Goal: Information Seeking & Learning: Learn about a topic

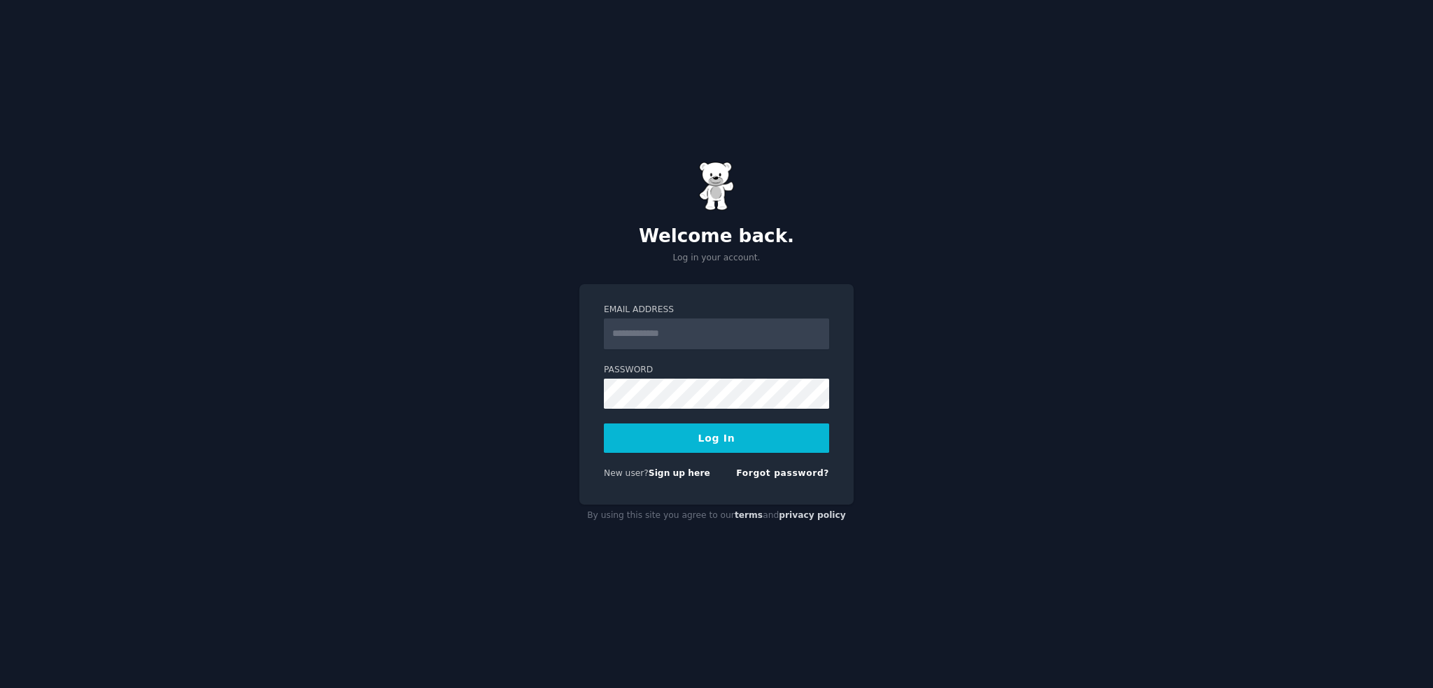
click at [671, 327] on input "Email Address" at bounding box center [716, 333] width 225 height 31
type input "**********"
click at [683, 436] on button "Log In" at bounding box center [716, 437] width 225 height 29
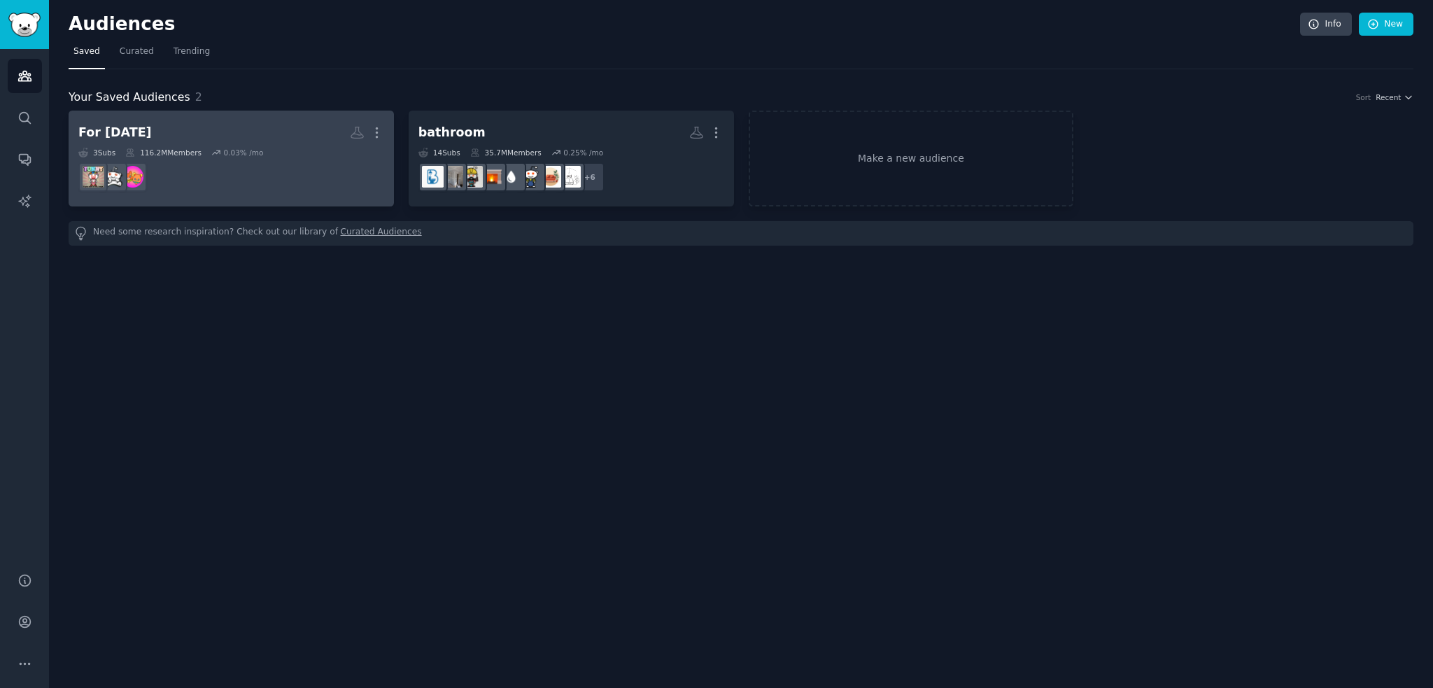
click at [232, 120] on h2 "For [DATE] Custom Audience More" at bounding box center [231, 132] width 306 height 24
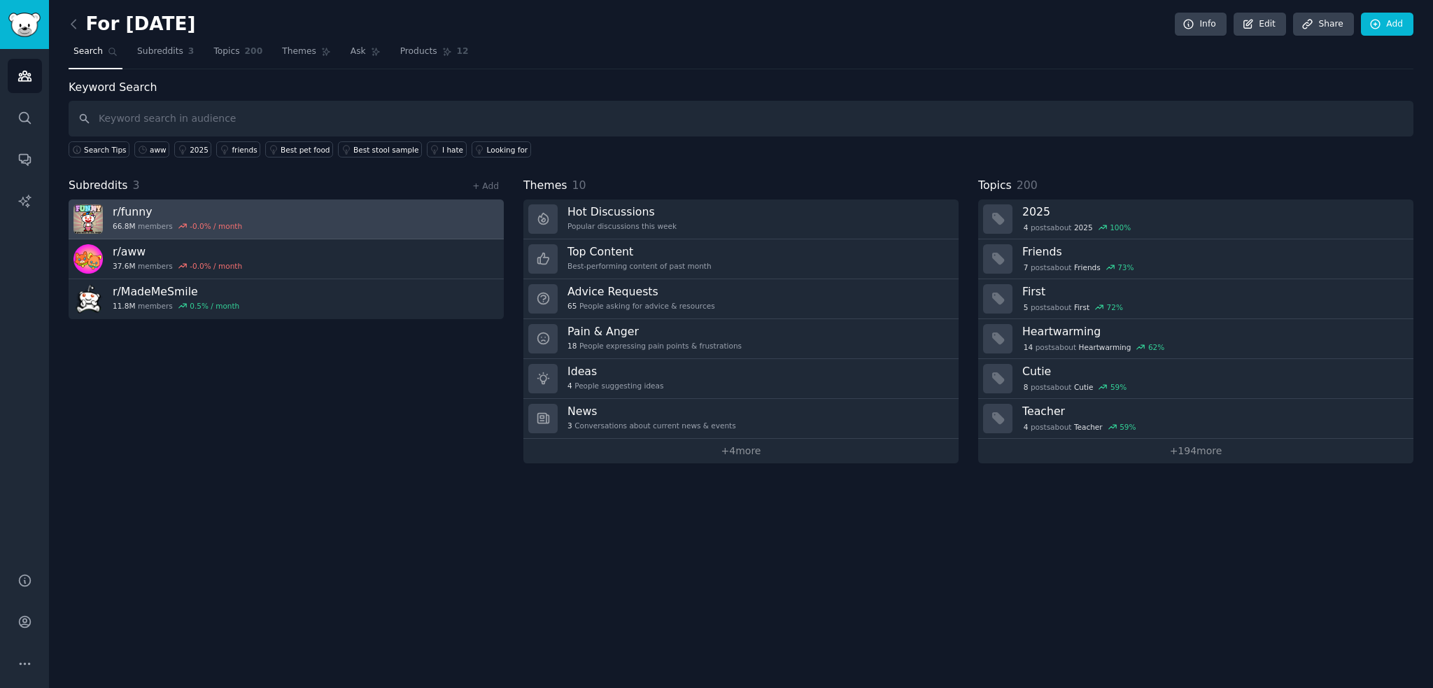
click at [339, 212] on link "r/ funny 66.8M members -0.0 % / month" at bounding box center [286, 219] width 435 height 40
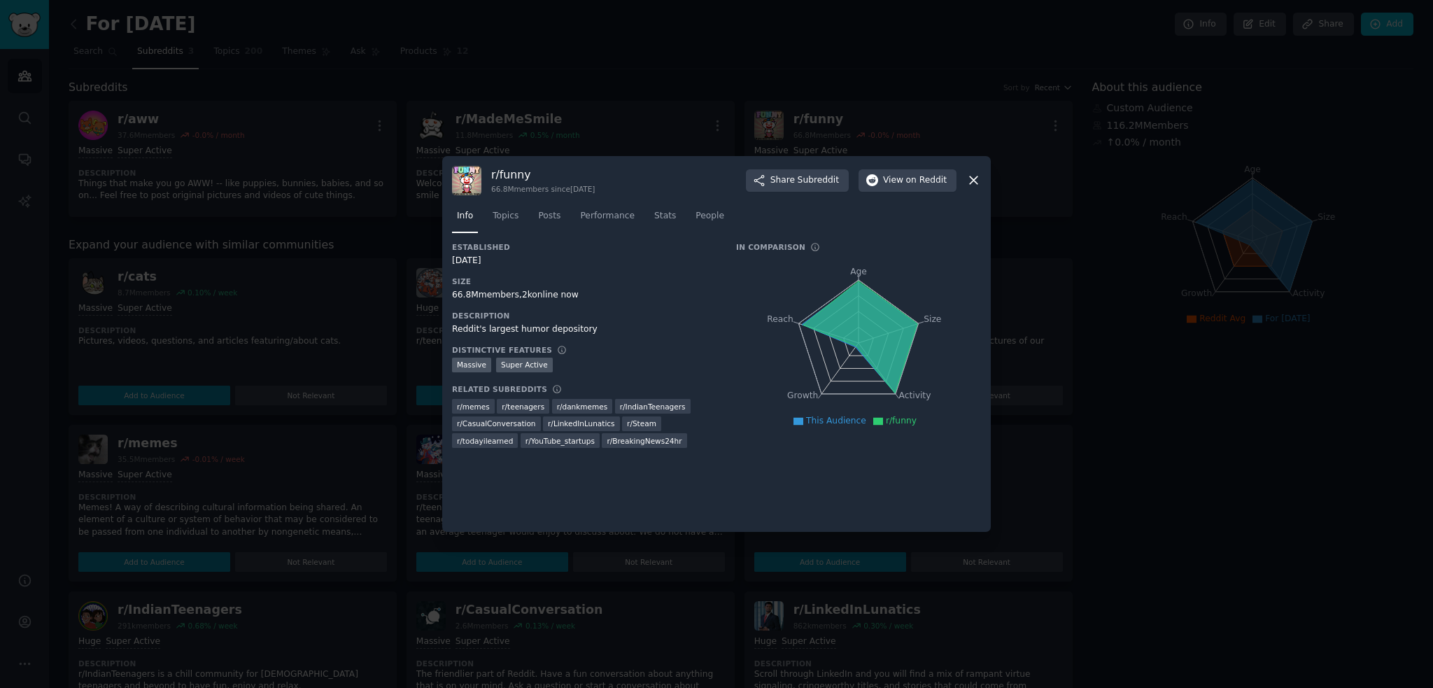
click at [974, 180] on icon at bounding box center [973, 181] width 8 height 8
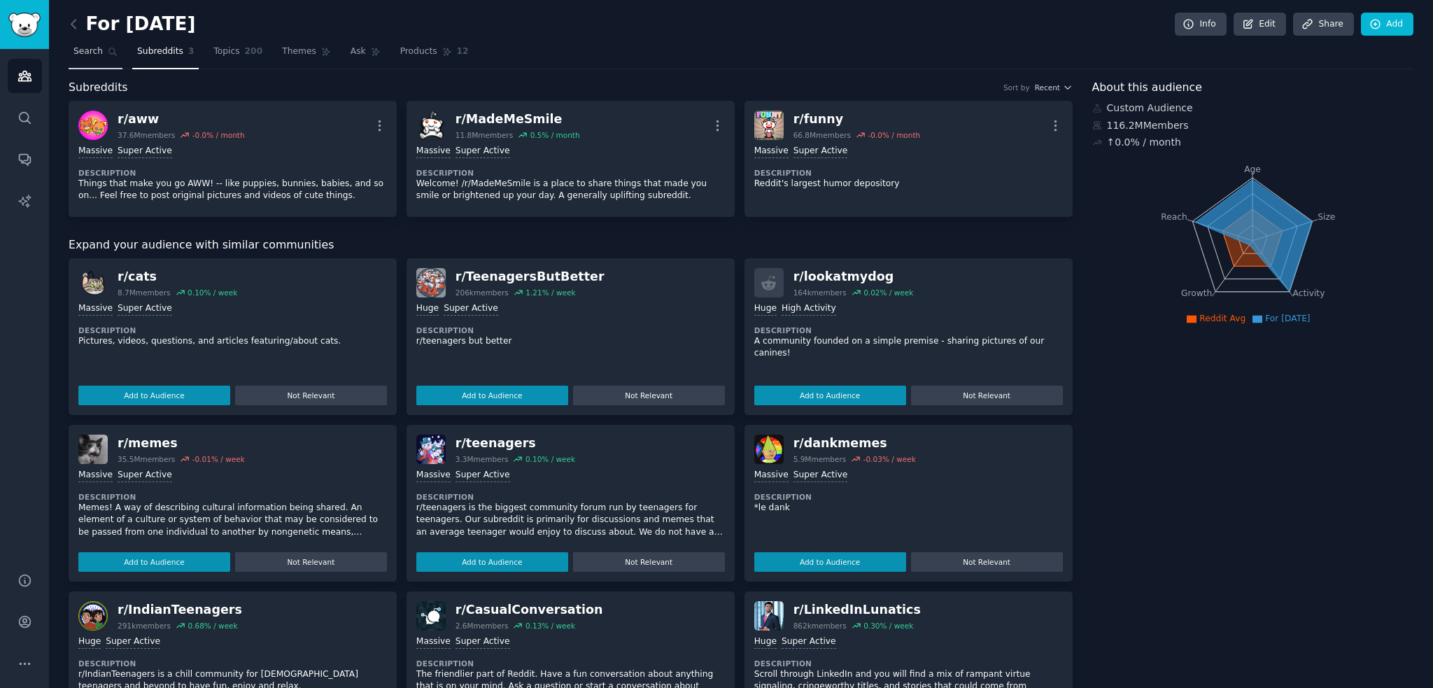
click at [92, 54] on span "Search" at bounding box center [87, 51] width 29 height 13
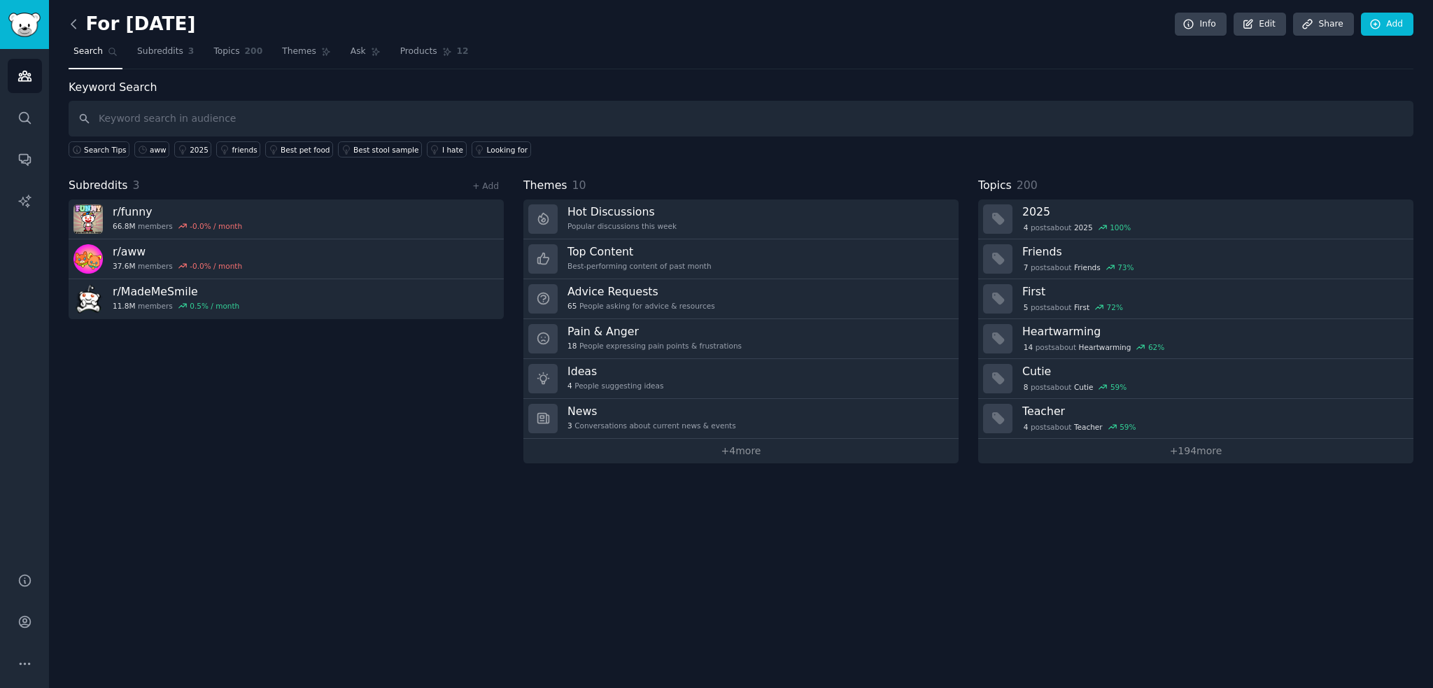
click at [73, 26] on icon at bounding box center [73, 24] width 4 height 8
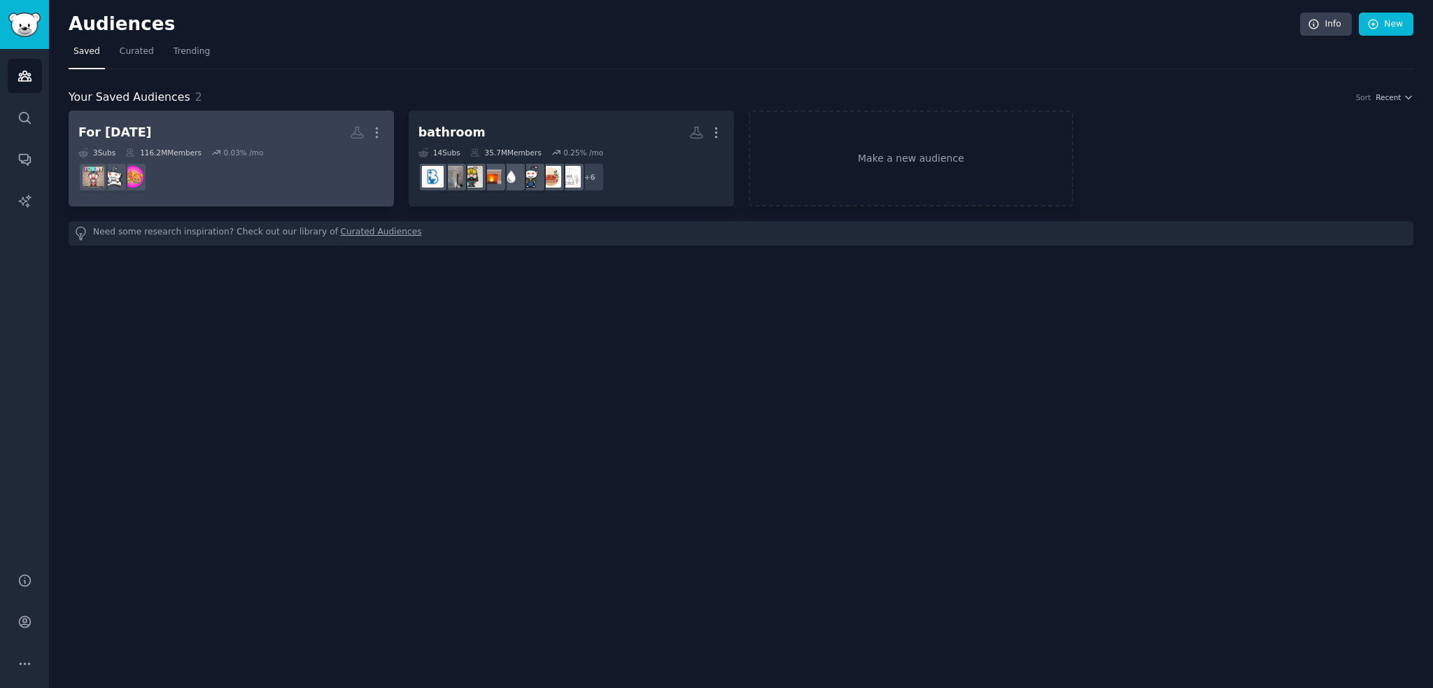
click at [263, 138] on h2 "For [DATE] More" at bounding box center [231, 132] width 306 height 24
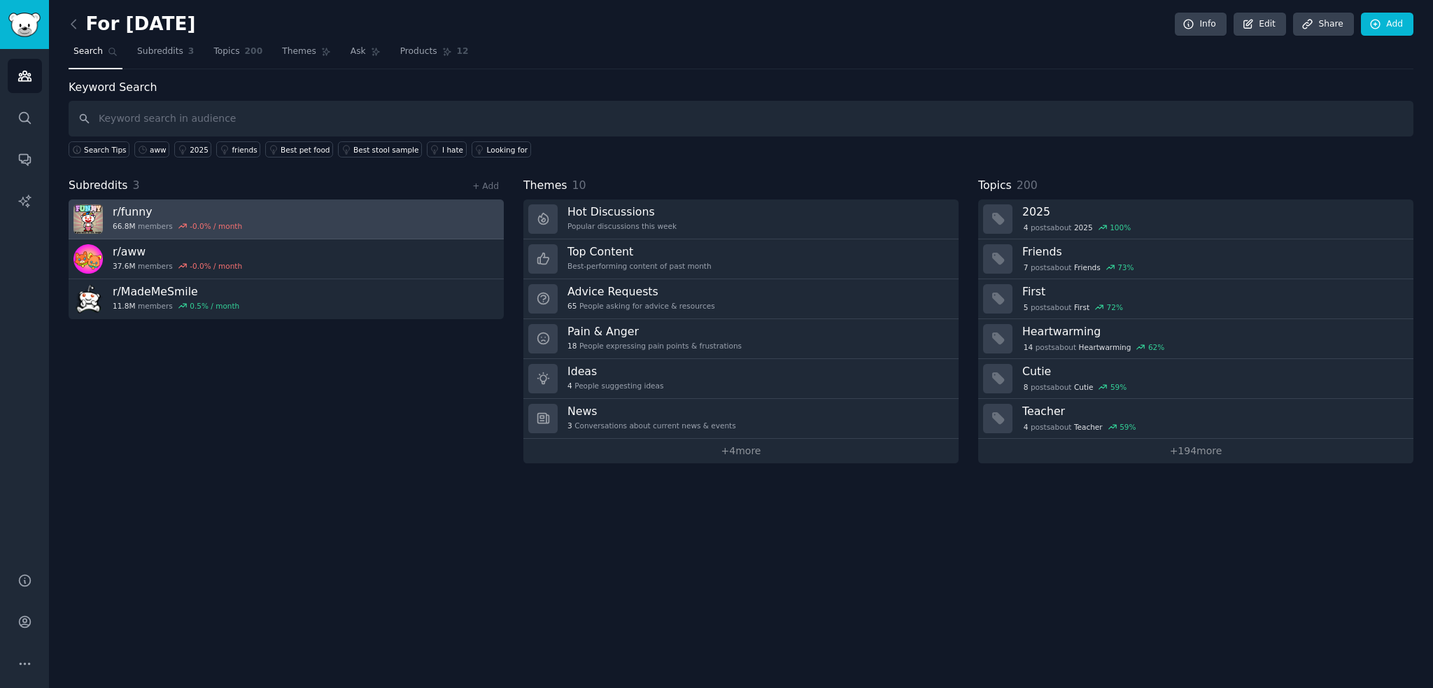
click at [380, 215] on link "r/ funny 66.8M members -0.0 % / month" at bounding box center [286, 219] width 435 height 40
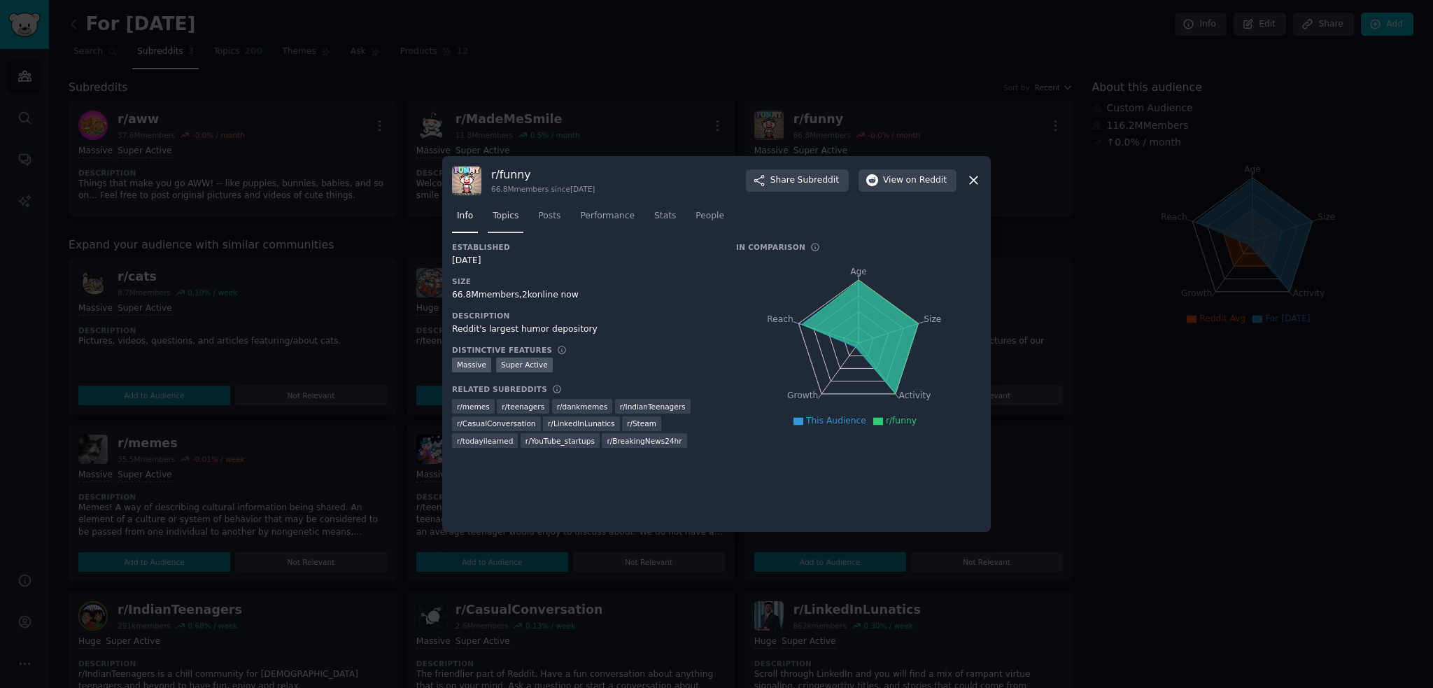
click at [515, 211] on span "Topics" at bounding box center [505, 216] width 26 height 13
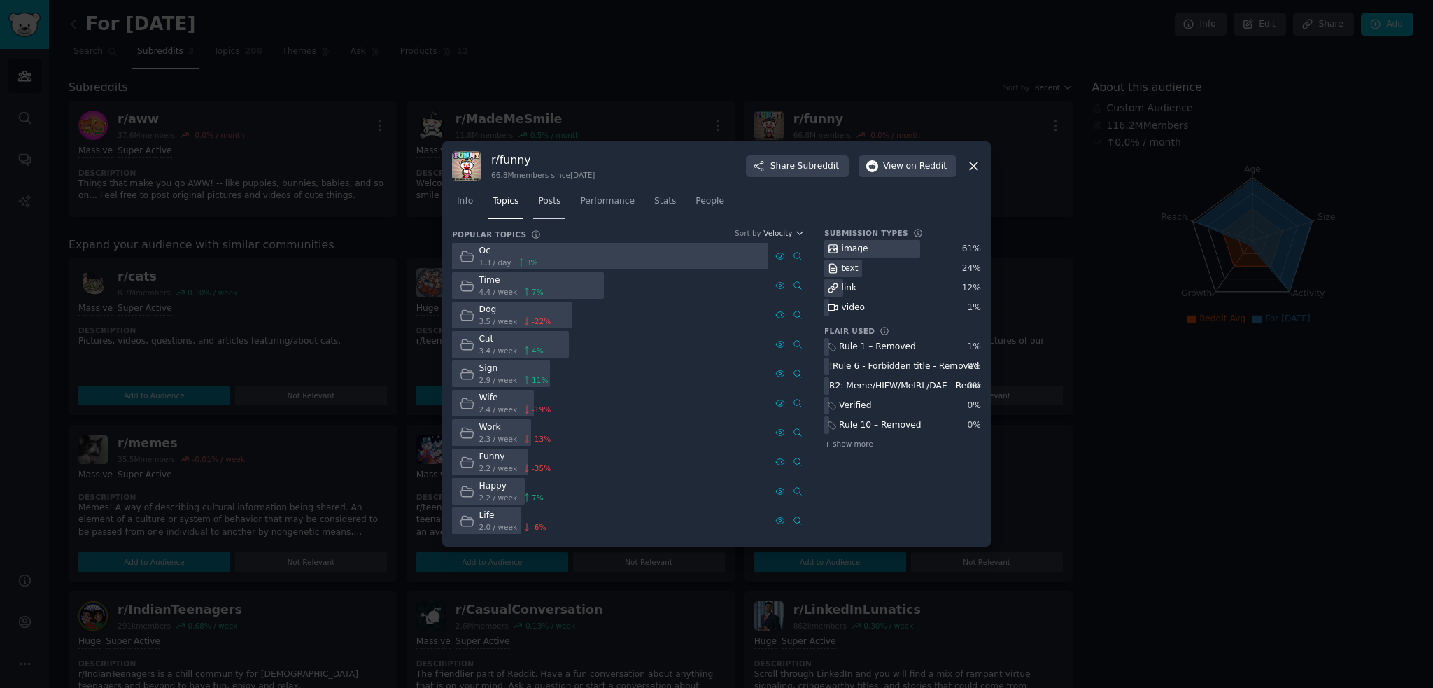
click at [550, 211] on link "Posts" at bounding box center [549, 204] width 32 height 29
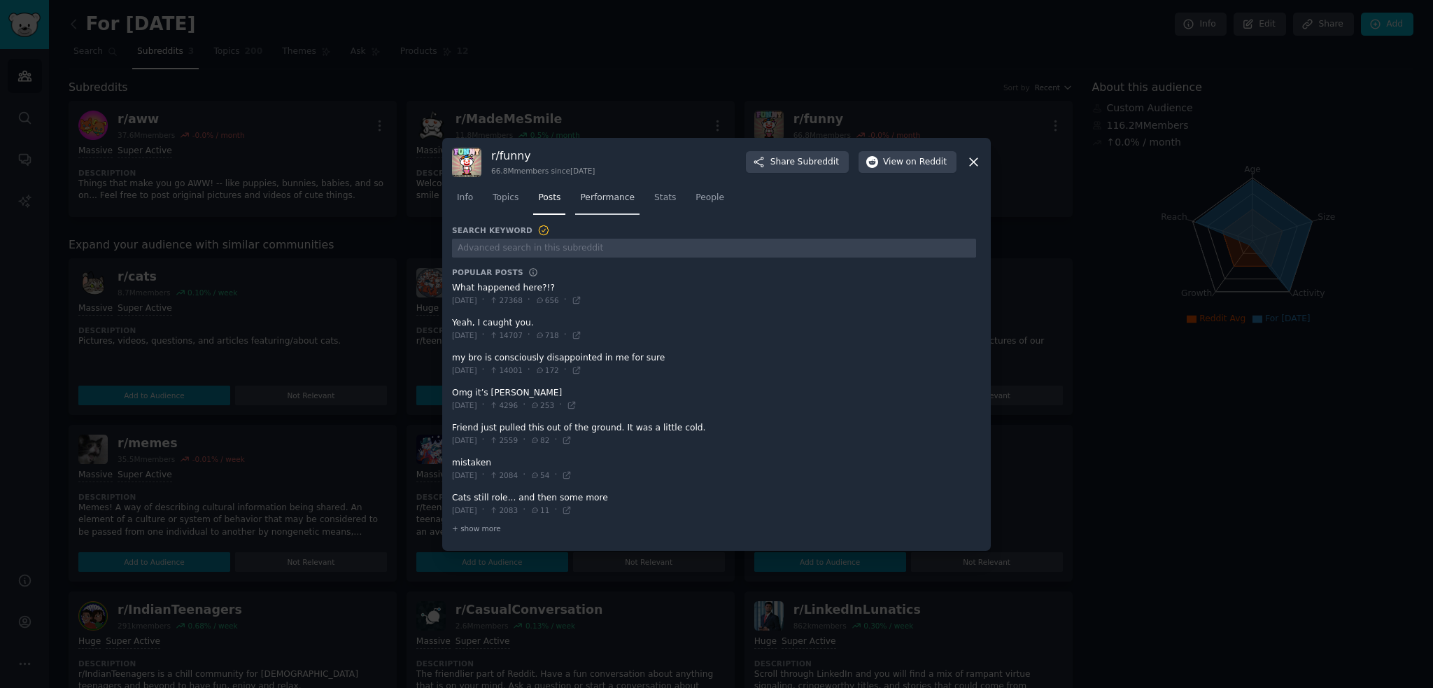
click at [616, 208] on link "Performance" at bounding box center [607, 201] width 64 height 29
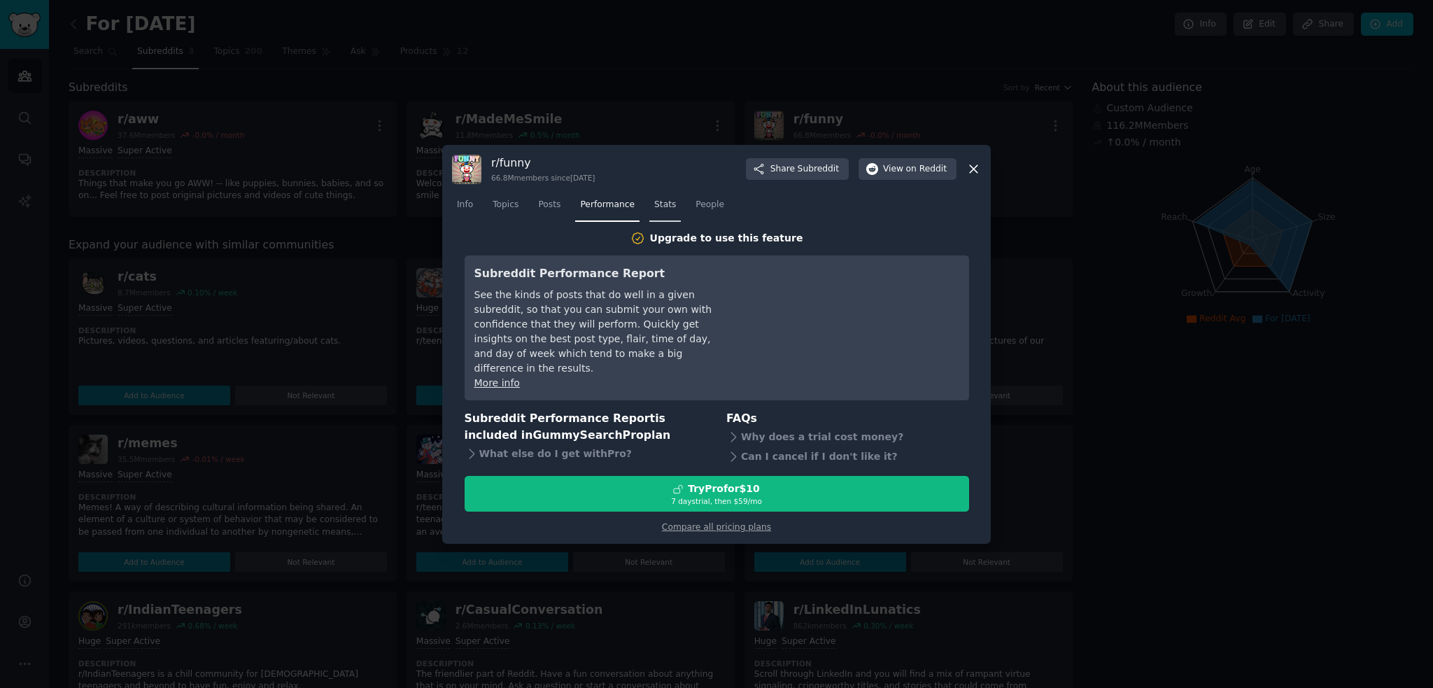
click at [671, 215] on link "Stats" at bounding box center [664, 208] width 31 height 29
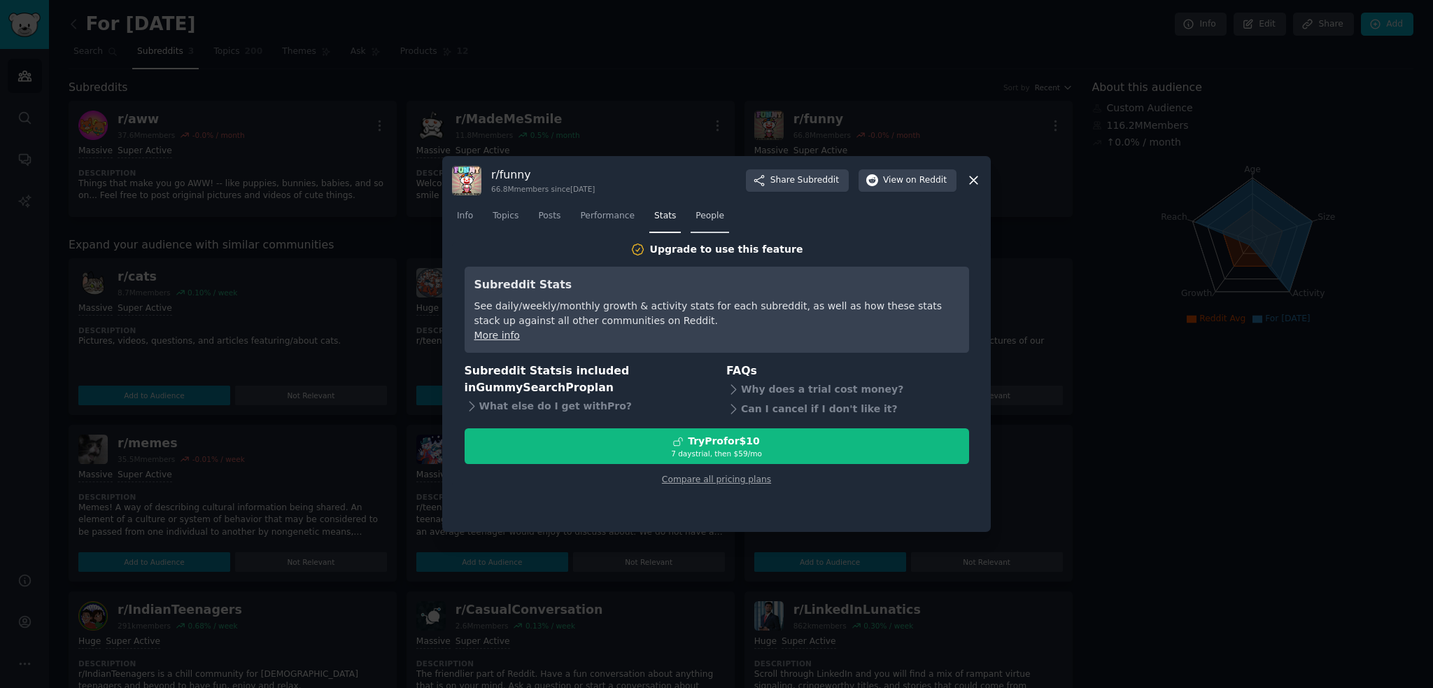
click at [718, 208] on link "People" at bounding box center [709, 219] width 38 height 29
click at [972, 178] on icon at bounding box center [973, 180] width 15 height 15
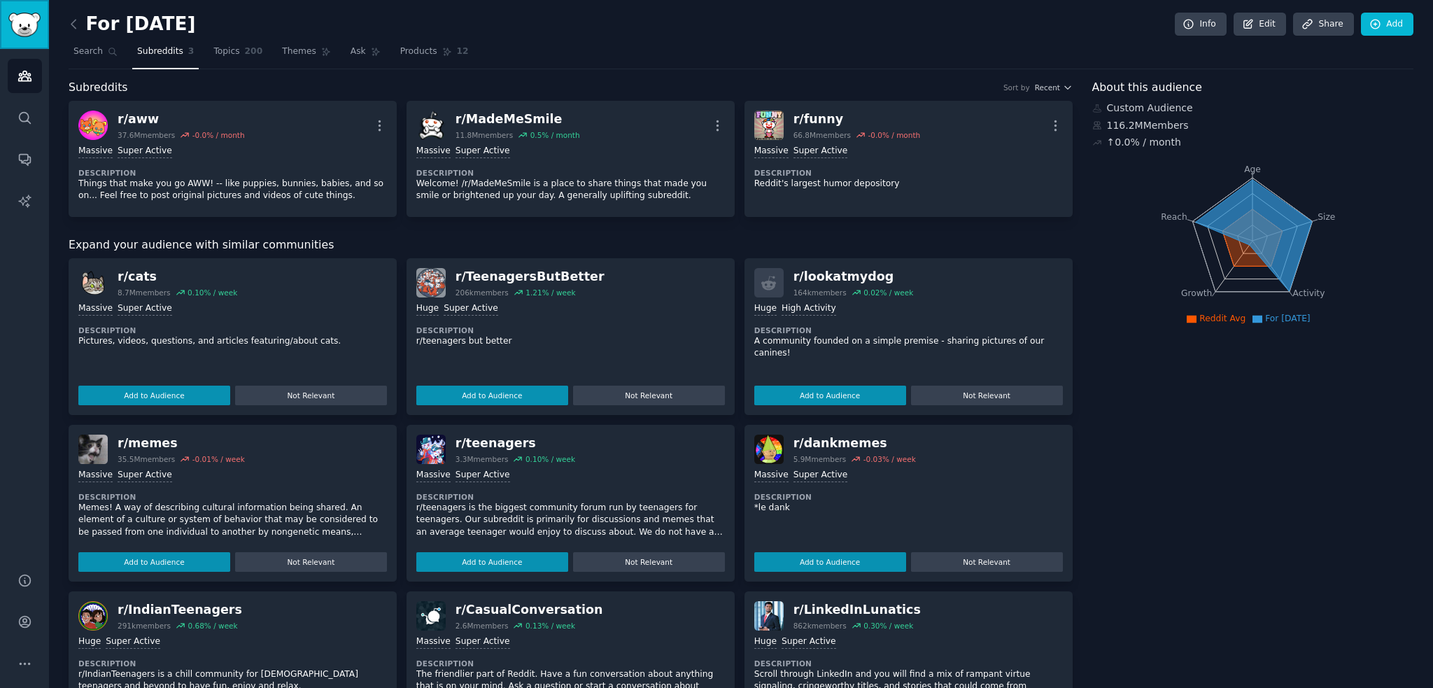
click at [21, 16] on img "Sidebar" at bounding box center [24, 25] width 32 height 24
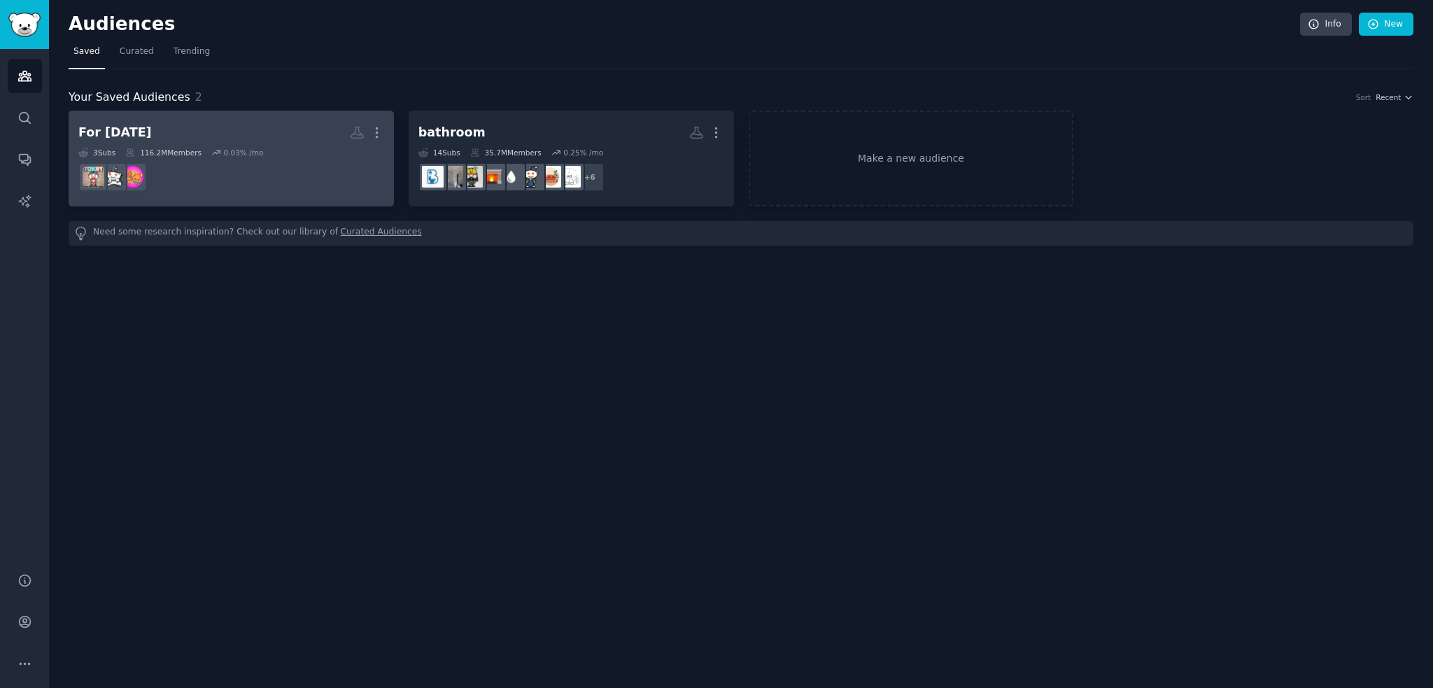
click at [257, 130] on h2 "For [DATE] More" at bounding box center [231, 132] width 306 height 24
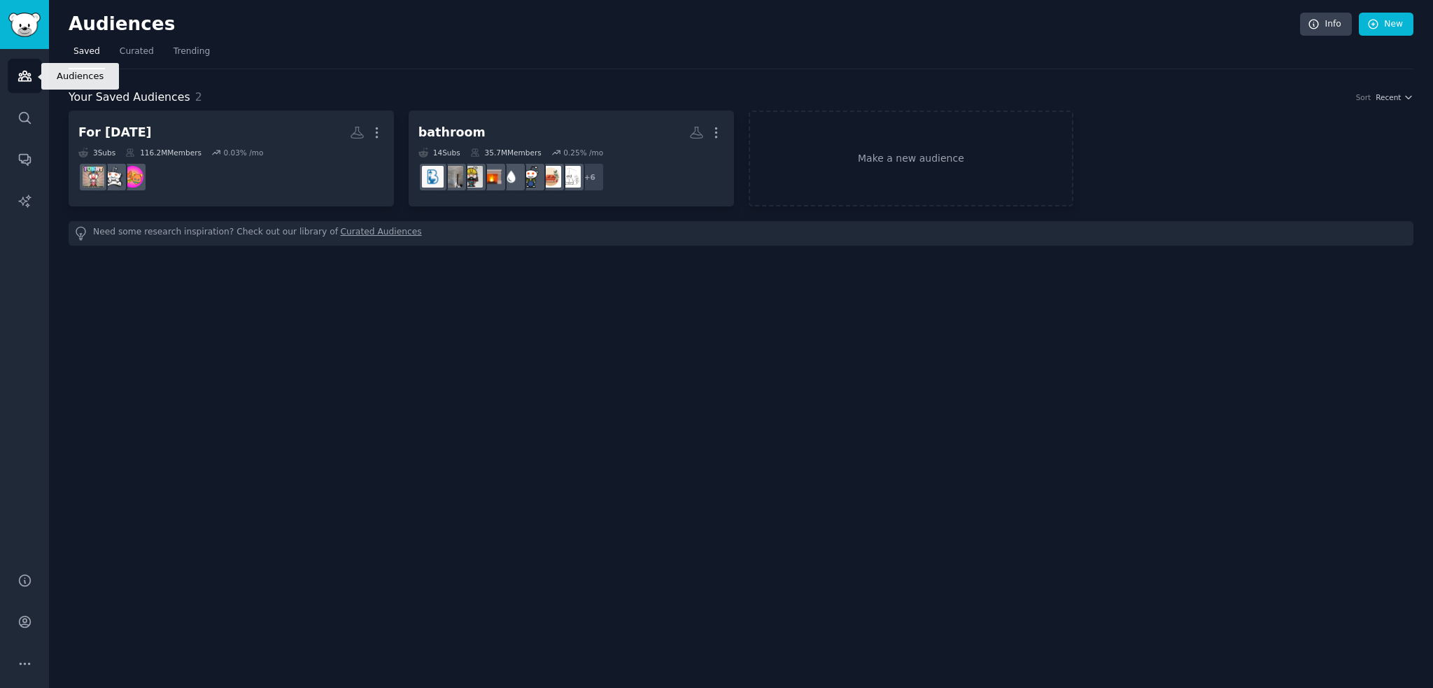
click at [27, 64] on link "Audiences" at bounding box center [25, 76] width 34 height 34
click at [6, 126] on div "Audiences Search Conversations AI Reports" at bounding box center [24, 302] width 49 height 506
click at [19, 115] on icon "Sidebar" at bounding box center [24, 117] width 11 height 11
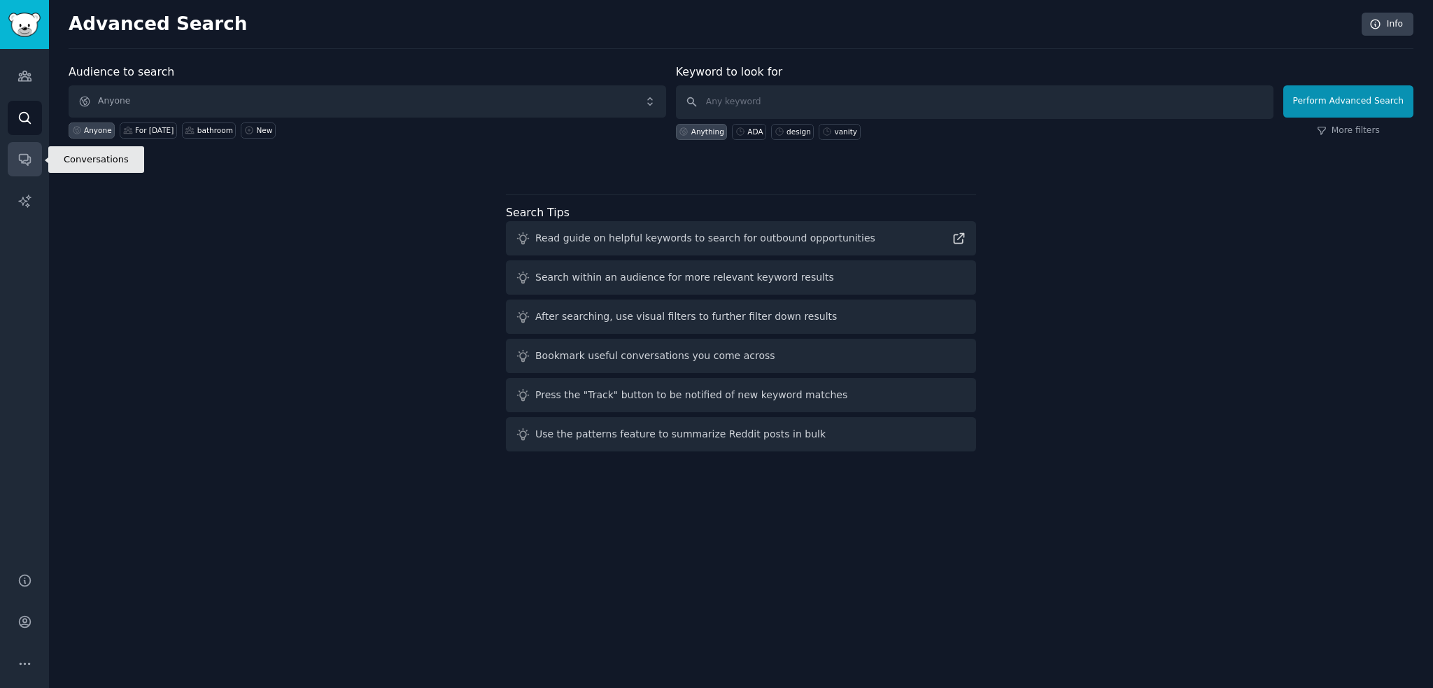
click at [25, 152] on icon "Sidebar" at bounding box center [24, 159] width 15 height 15
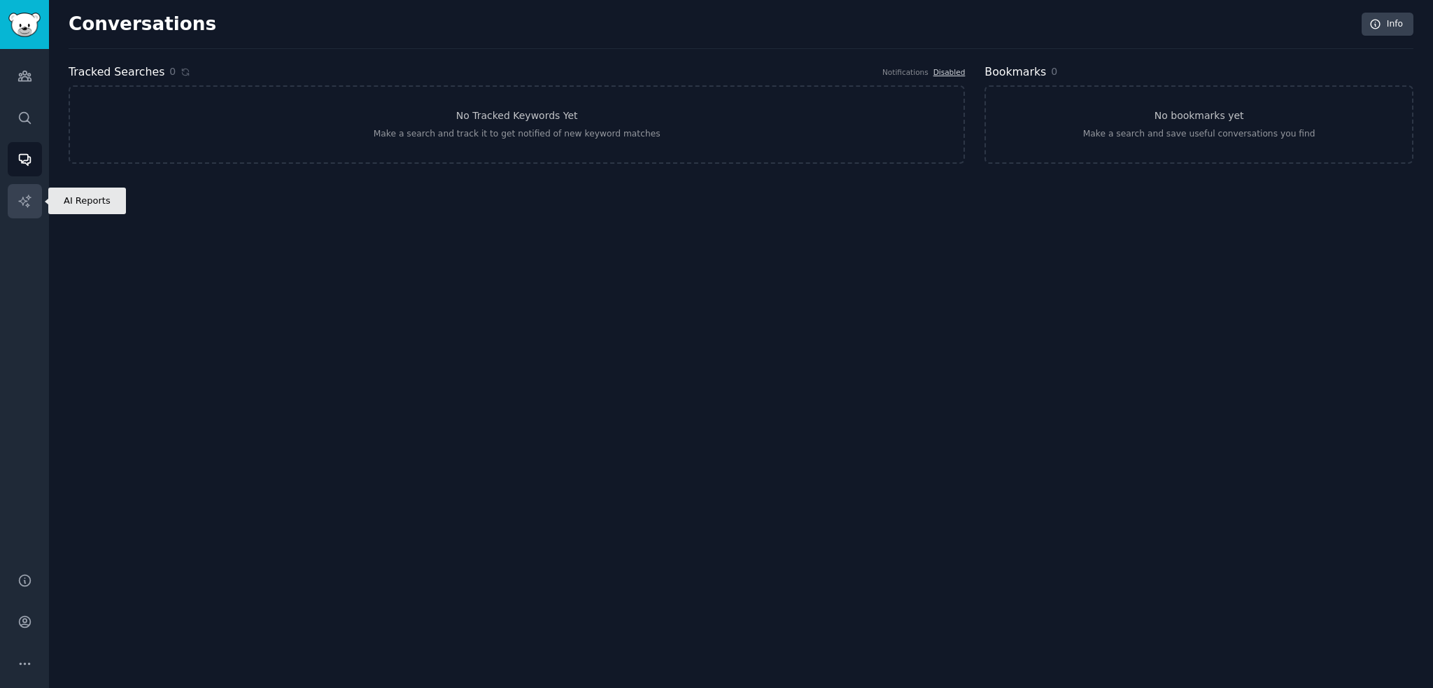
click at [24, 189] on link "AI Reports" at bounding box center [25, 201] width 34 height 34
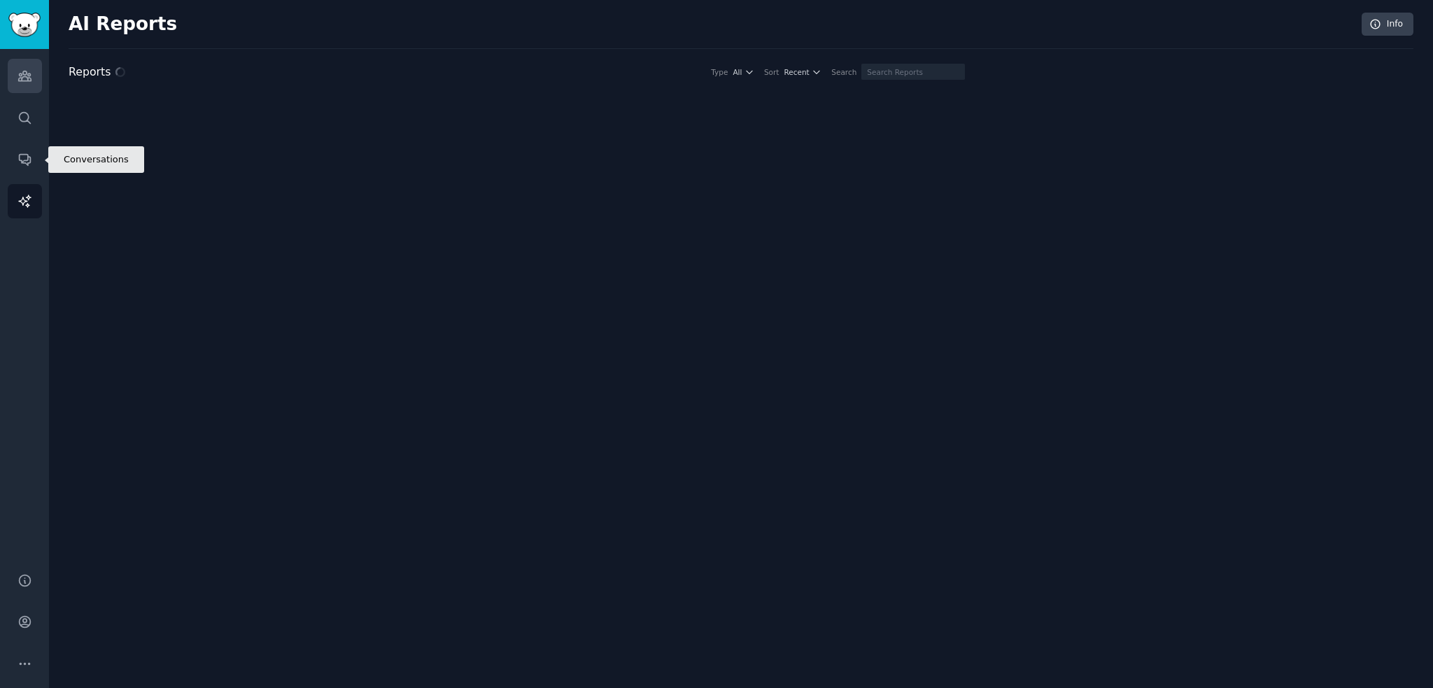
click at [31, 83] on icon "Sidebar" at bounding box center [24, 76] width 15 height 15
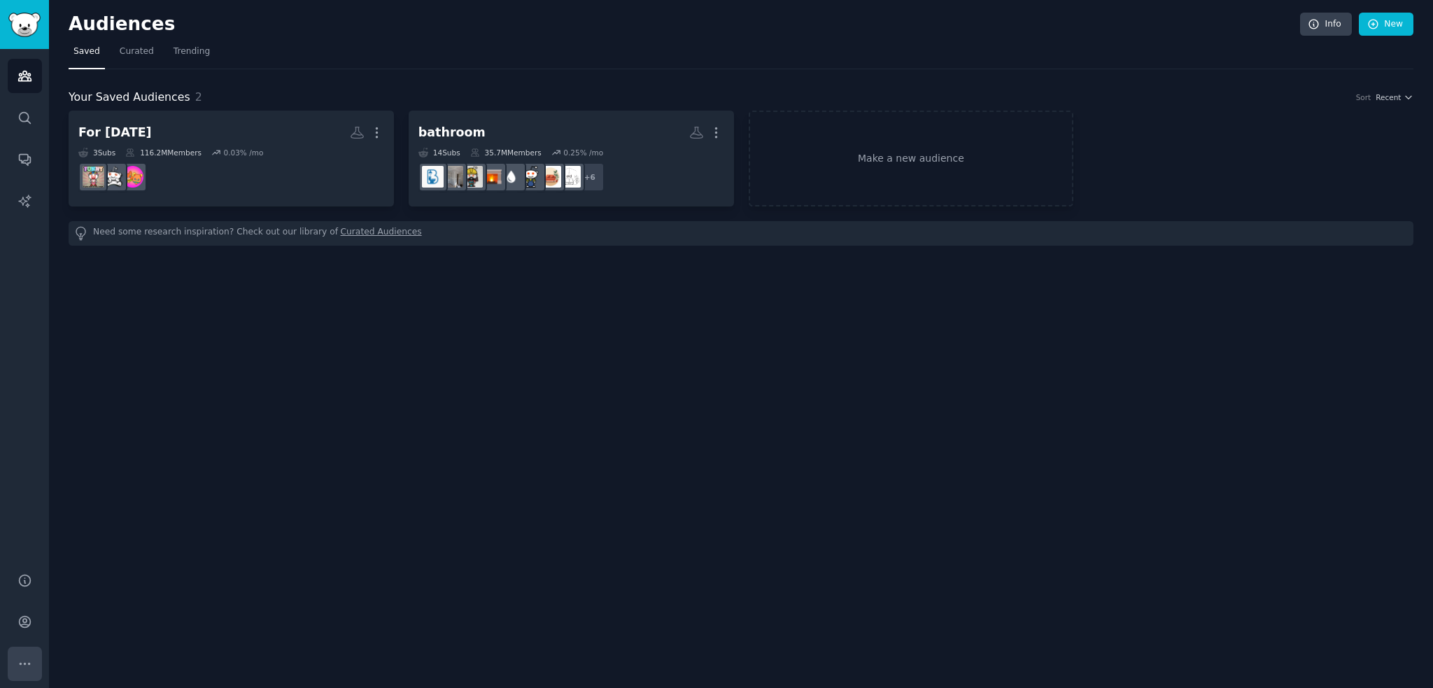
click at [25, 660] on icon "Sidebar" at bounding box center [24, 663] width 15 height 15
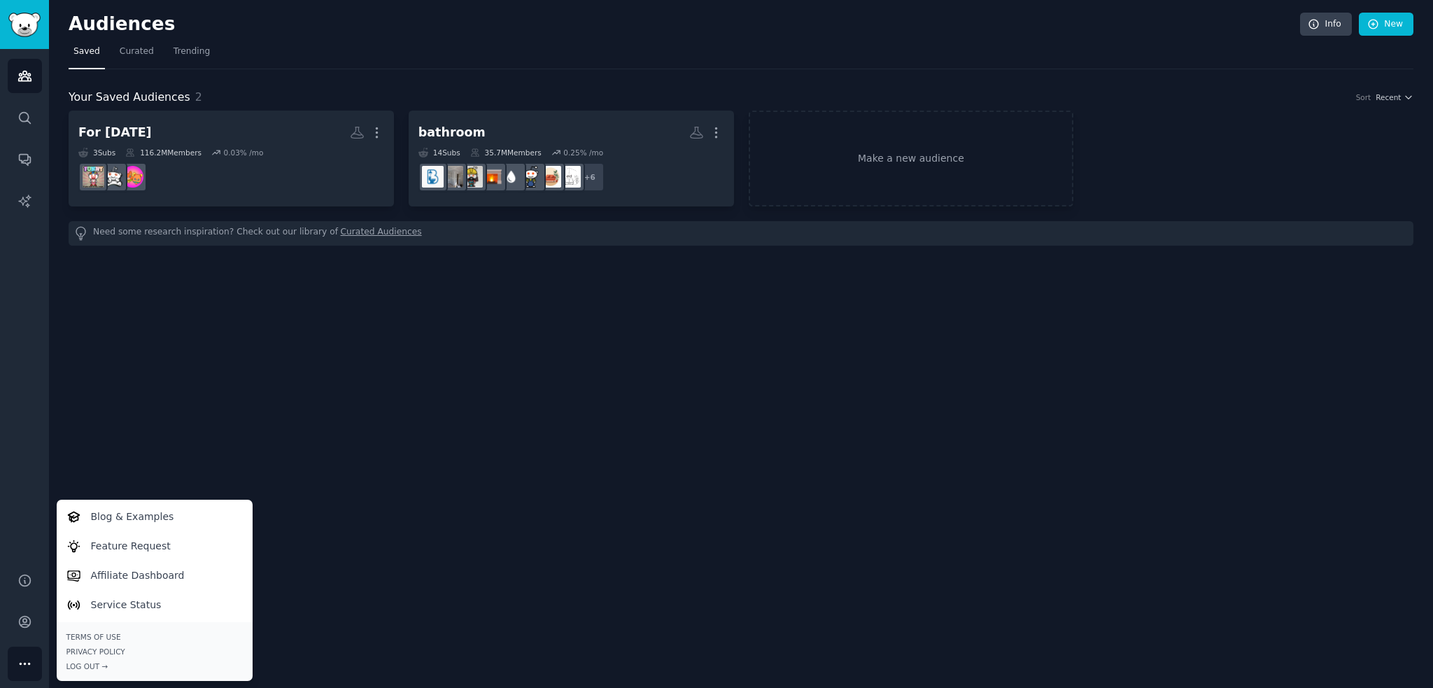
click at [145, 377] on div "Audiences Info New Saved Curated Trending Your Saved Audiences 2 Sort Recent Fo…" at bounding box center [741, 344] width 1384 height 688
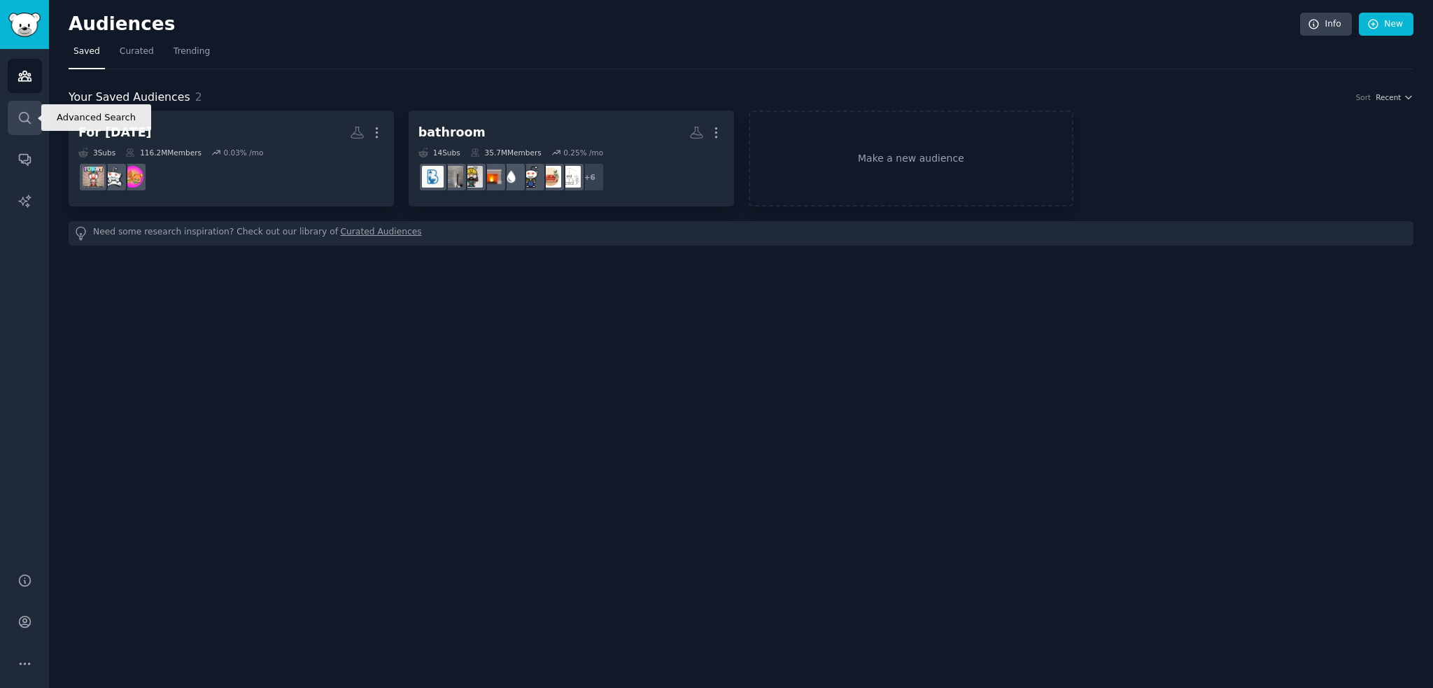
click at [27, 126] on link "Search" at bounding box center [25, 118] width 34 height 34
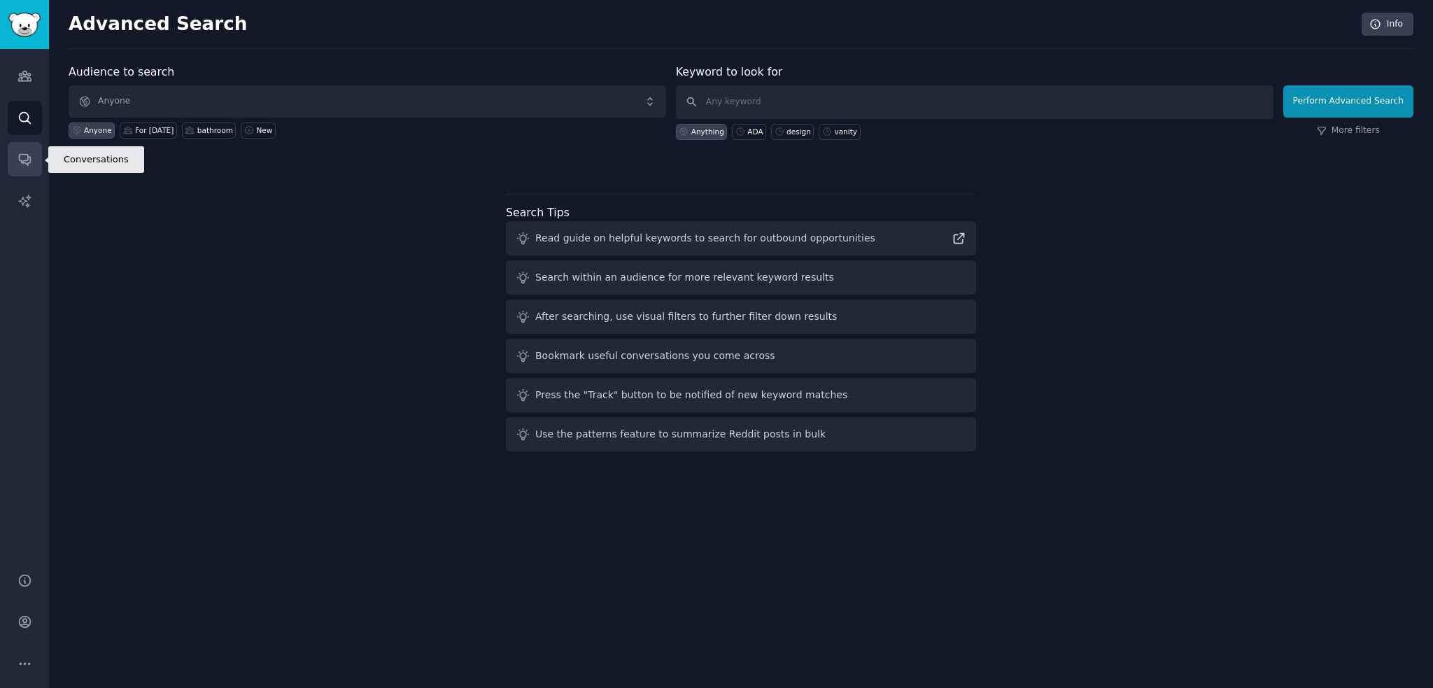
click at [17, 152] on icon "Sidebar" at bounding box center [24, 159] width 15 height 15
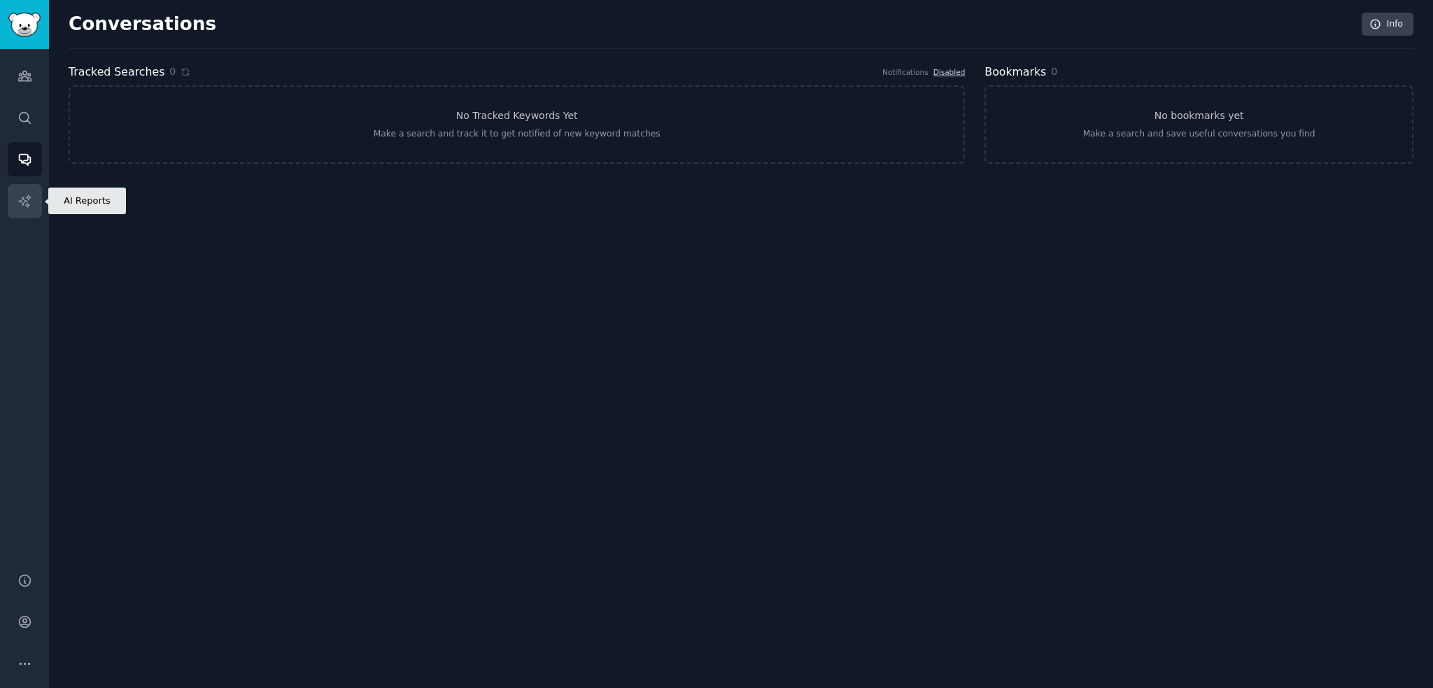
click at [26, 202] on icon "Sidebar" at bounding box center [24, 201] width 15 height 15
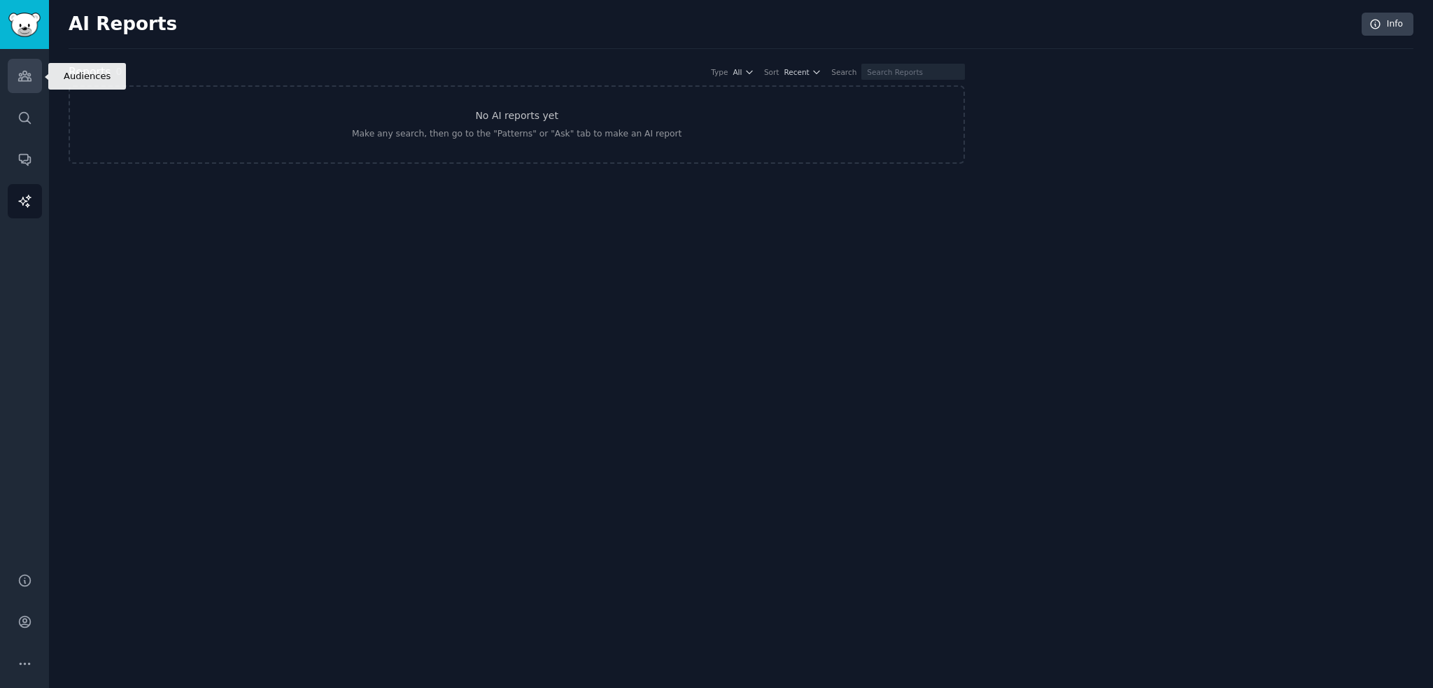
click at [27, 90] on link "Audiences" at bounding box center [25, 76] width 34 height 34
